Goal: Transaction & Acquisition: Download file/media

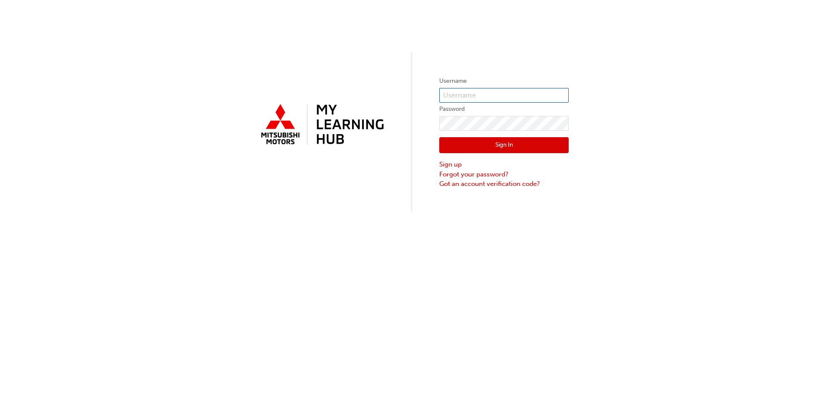
type input "yhattori"
click at [470, 138] on button "Sign In" at bounding box center [503, 145] width 129 height 16
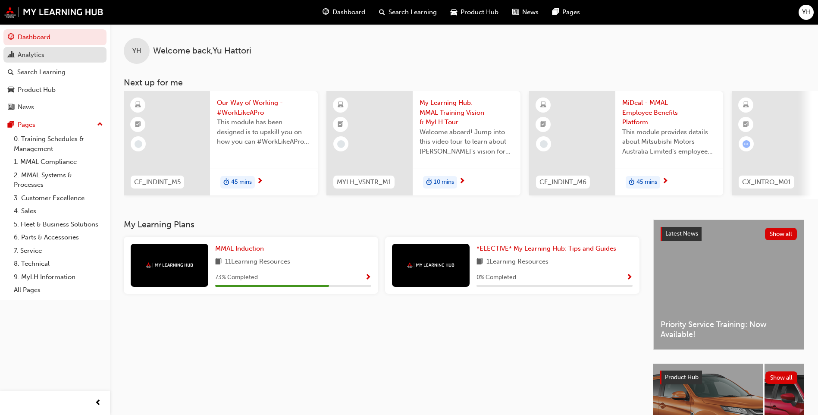
click at [42, 55] on div "Analytics" at bounding box center [31, 55] width 27 height 10
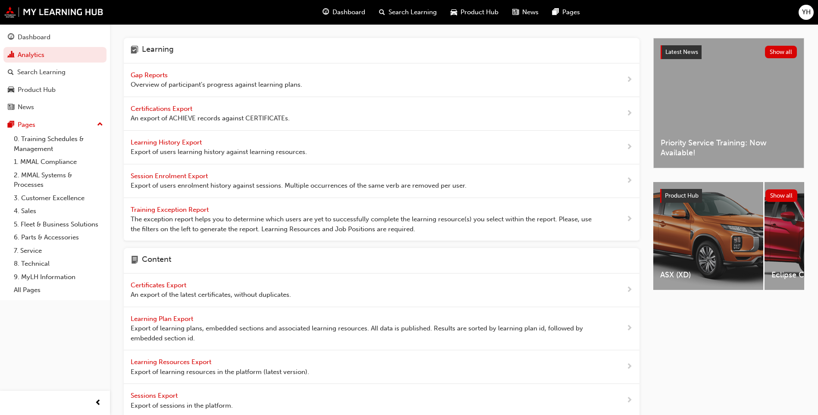
click at [190, 143] on span "Learning History Export" at bounding box center [167, 142] width 73 height 8
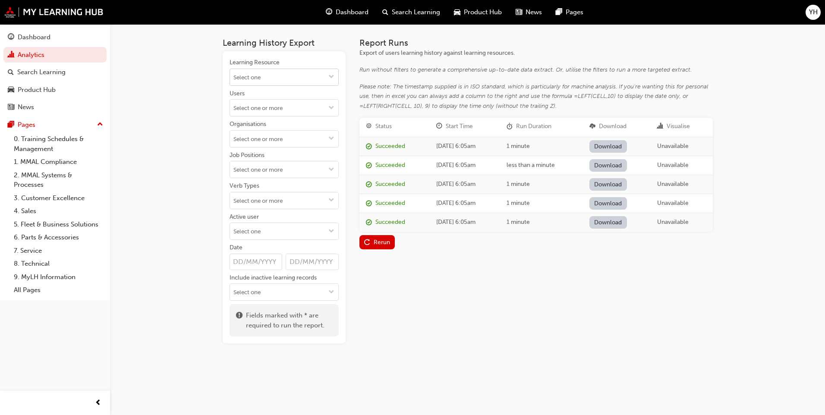
click at [270, 72] on input "Learning Resource" at bounding box center [284, 77] width 108 height 16
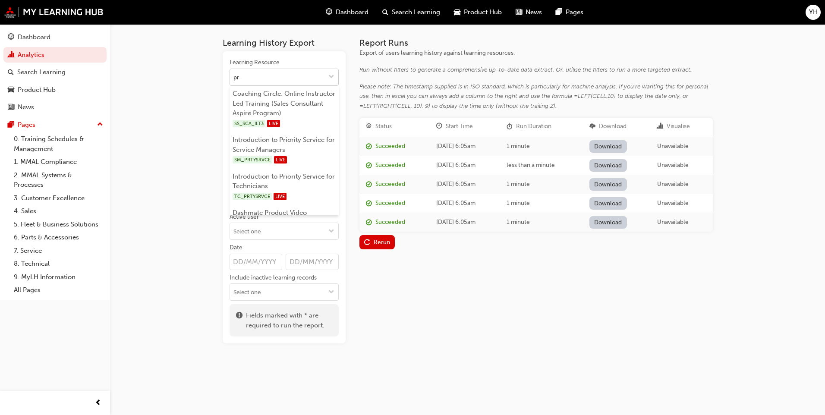
type input "pri"
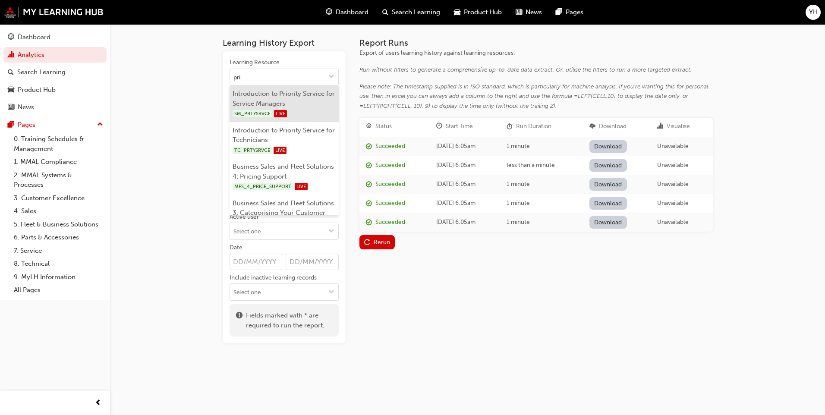
click at [288, 96] on li "Introduction to Priority Service for Service Managers SM_PRTYSRVCE LIVE" at bounding box center [284, 104] width 109 height 37
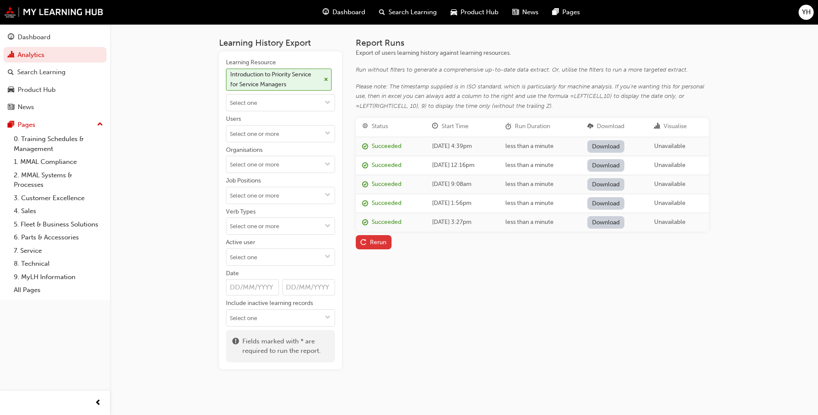
click at [377, 240] on div "Rerun" at bounding box center [378, 242] width 16 height 7
click at [617, 145] on link "Download" at bounding box center [607, 146] width 38 height 13
click at [325, 80] on span "cross-icon" at bounding box center [326, 79] width 4 height 5
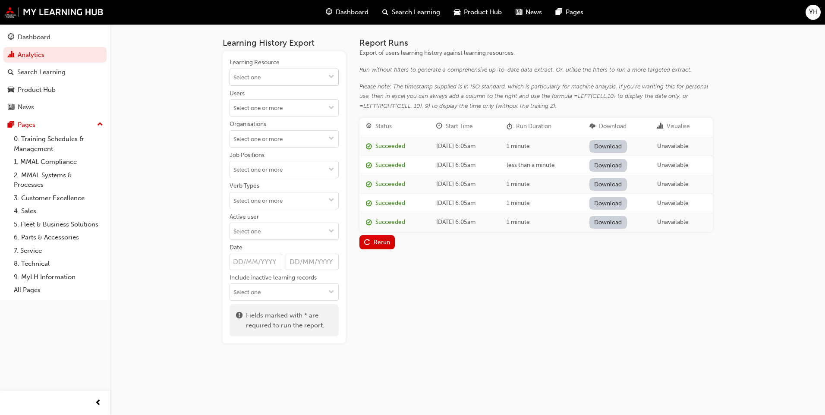
click at [291, 76] on input "Learning Resource" at bounding box center [284, 77] width 108 height 16
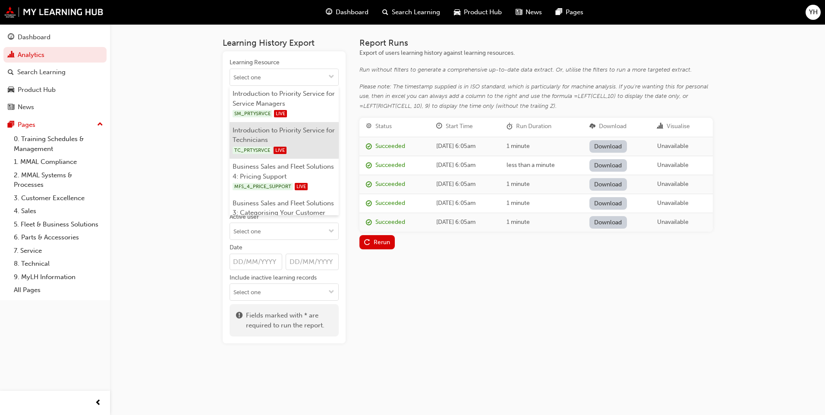
click at [286, 140] on li "Introduction to Priority Service for Technicians TC_PRTYSRVCE LIVE" at bounding box center [284, 140] width 109 height 37
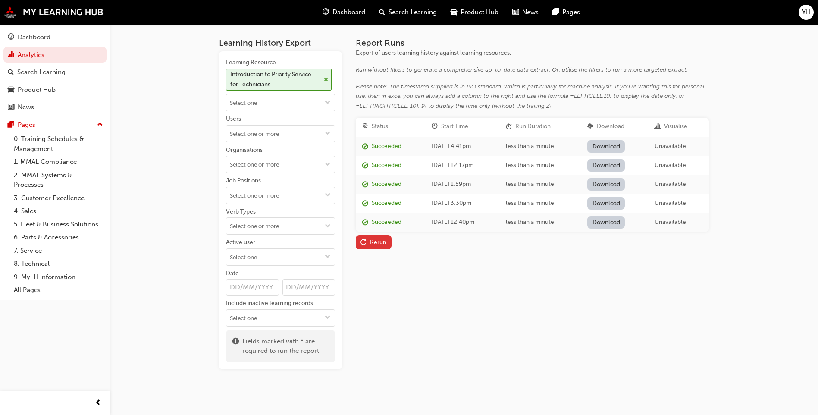
click at [363, 243] on span "replay-icon" at bounding box center [364, 242] width 6 height 7
click at [621, 146] on link "Download" at bounding box center [606, 146] width 38 height 13
